Goal: Find specific page/section

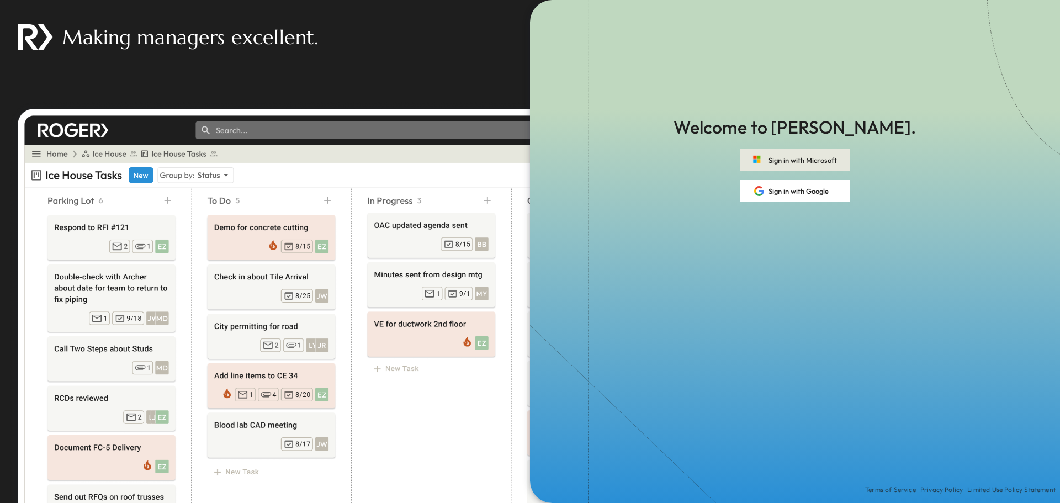
click at [777, 160] on button "Sign in with Microsoft" at bounding box center [795, 160] width 110 height 22
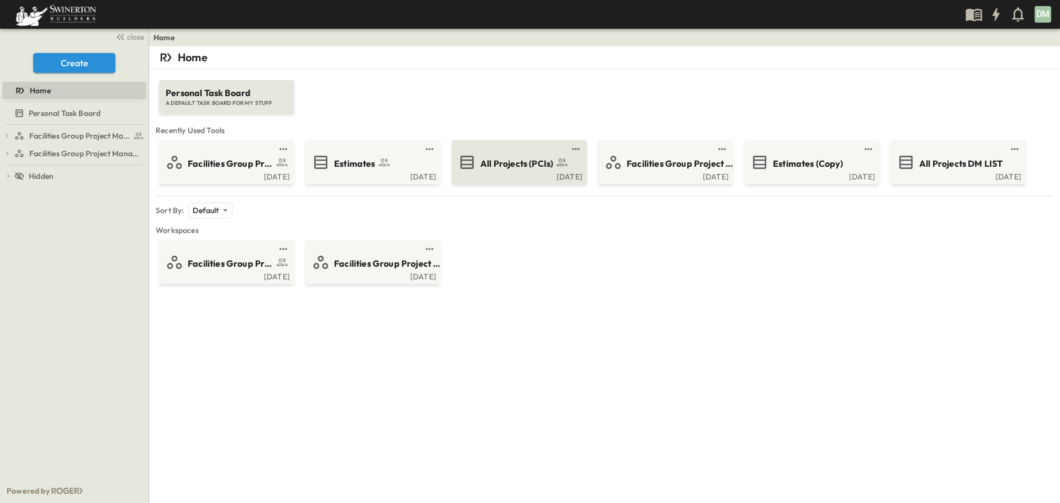
click at [529, 161] on span "All Projects (PCIs)" at bounding box center [516, 163] width 73 height 13
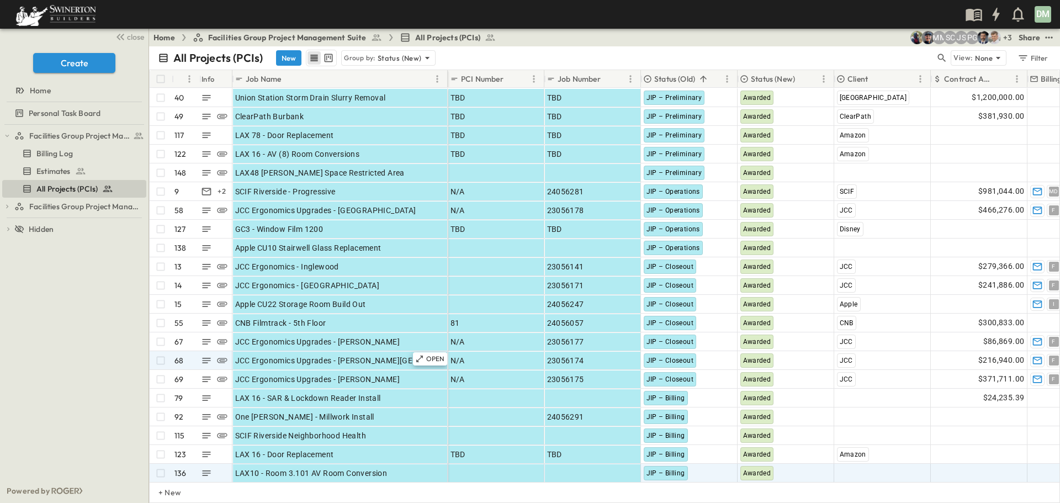
scroll to position [110, 0]
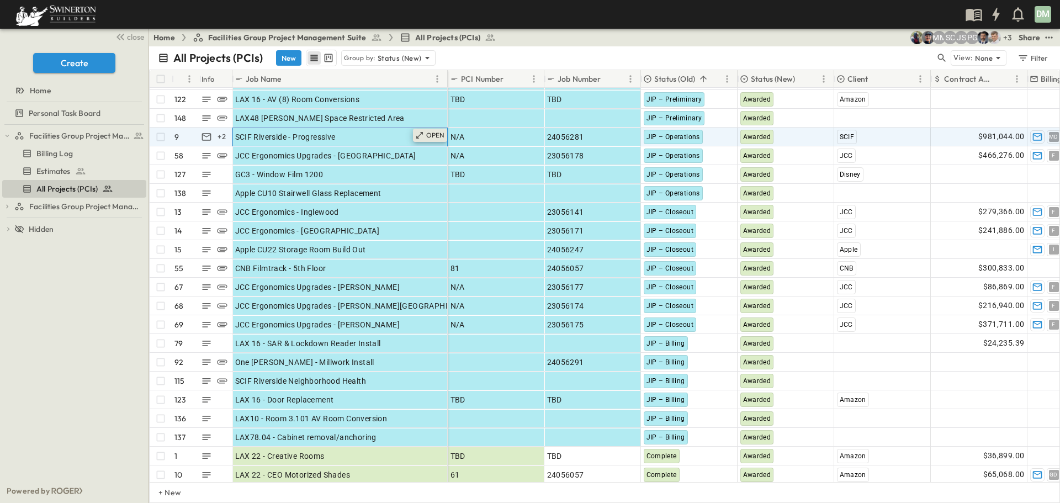
click at [430, 138] on p "OPEN" at bounding box center [435, 135] width 19 height 9
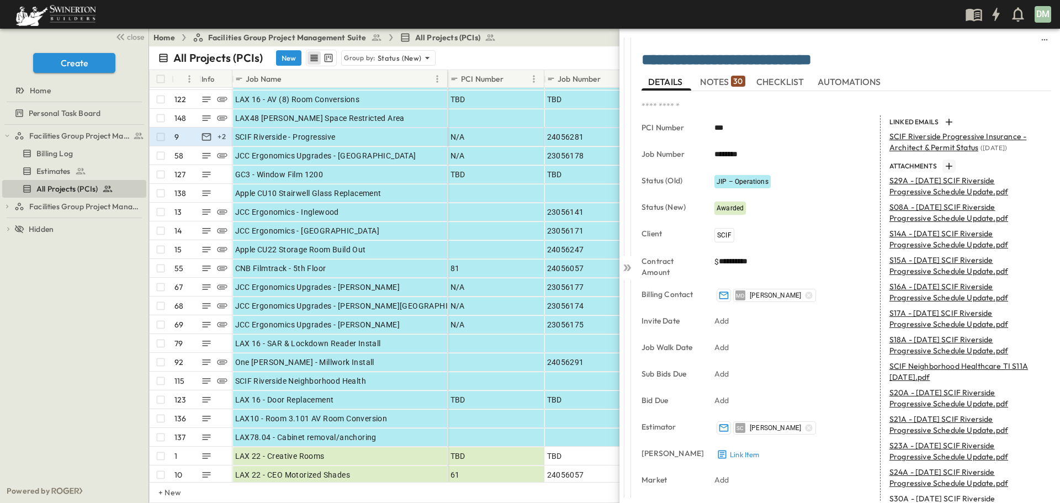
click at [947, 167] on icon "button" at bounding box center [948, 166] width 11 height 11
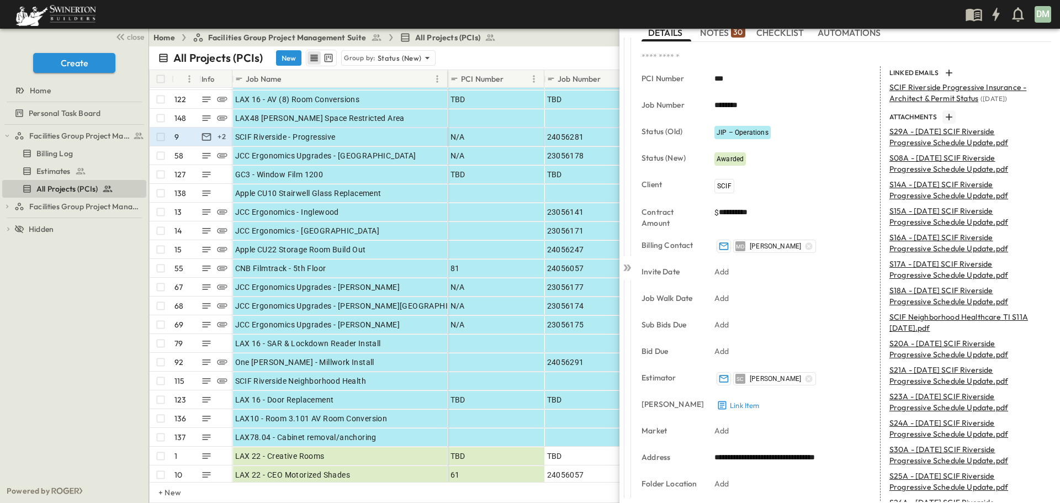
scroll to position [45, 0]
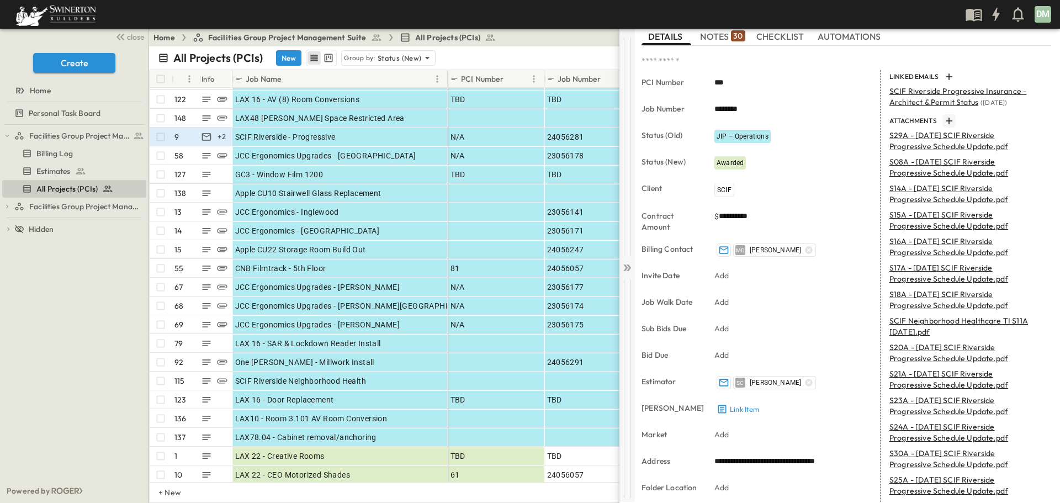
click at [625, 268] on icon at bounding box center [627, 267] width 11 height 11
